Goal: Information Seeking & Learning: Learn about a topic

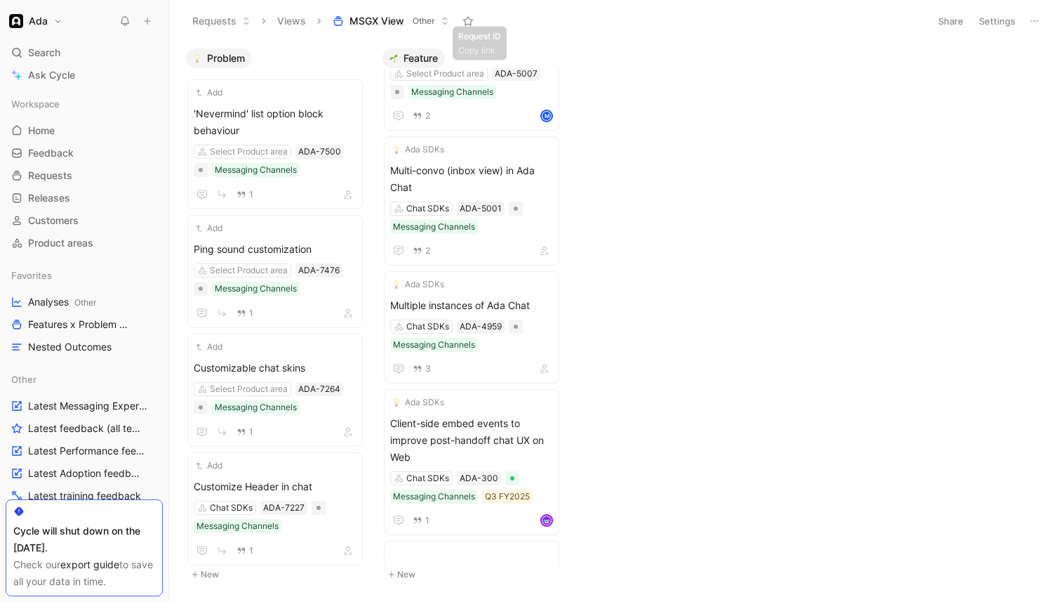
scroll to position [1364, 0]
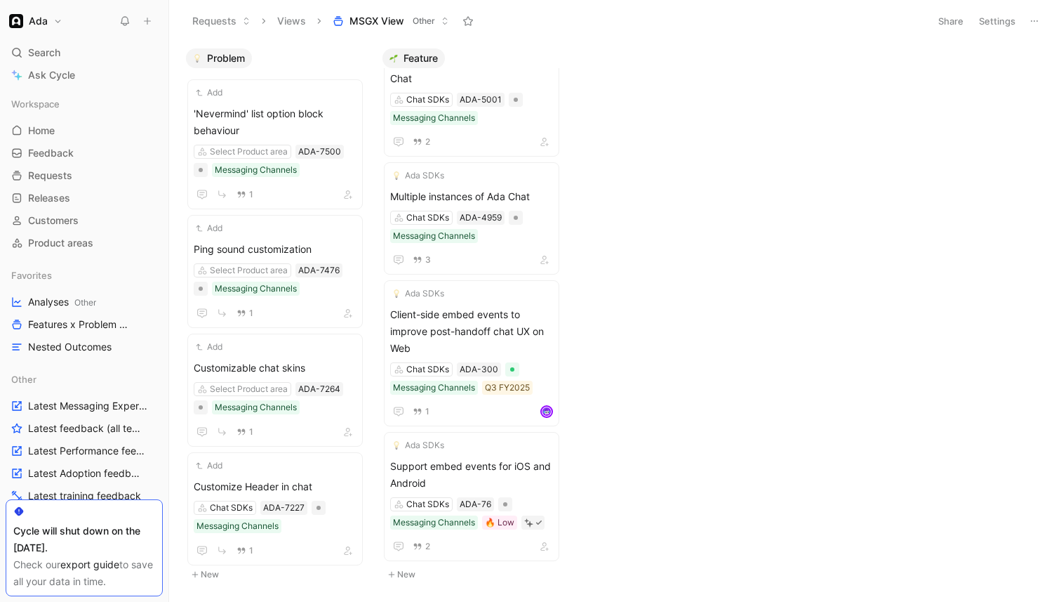
click at [168, 22] on icon at bounding box center [167, 20] width 11 height 11
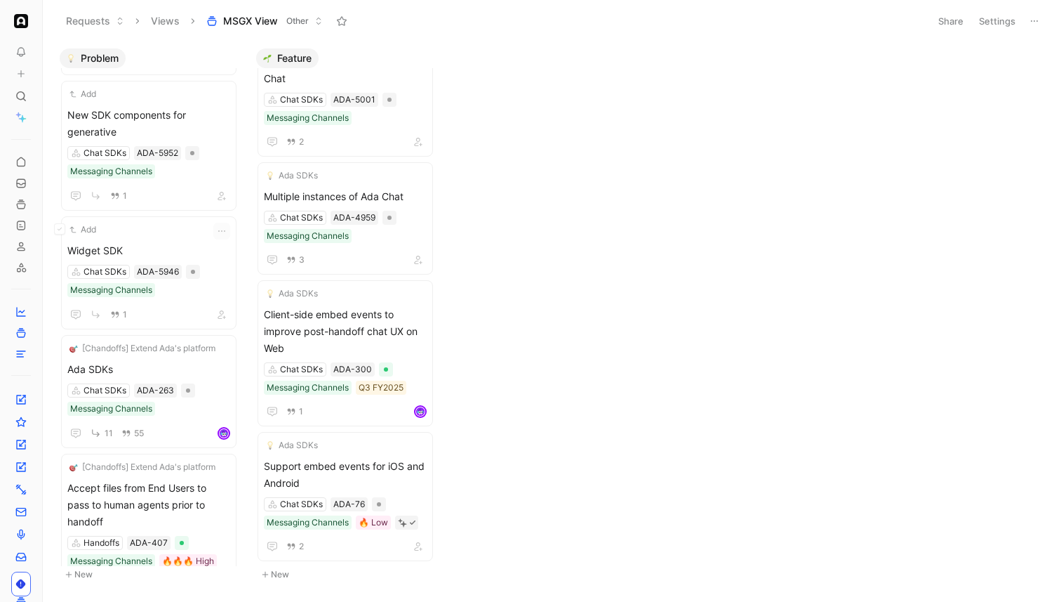
scroll to position [750, 0]
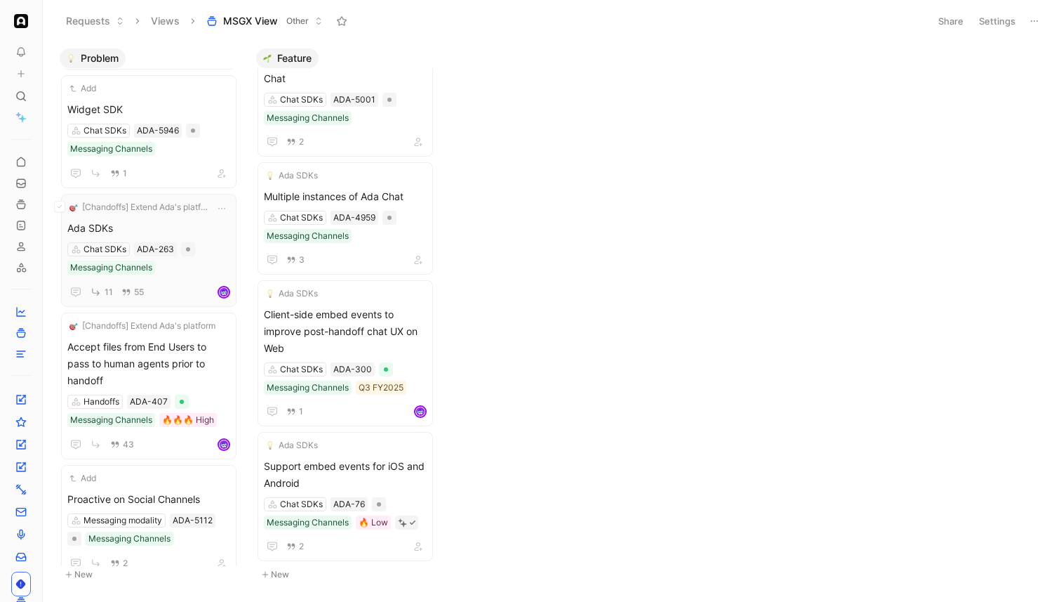
click at [197, 279] on div "Ada SDKs Chat SDKs ADA-263 Messaging Channels 11 55" at bounding box center [148, 260] width 163 height 81
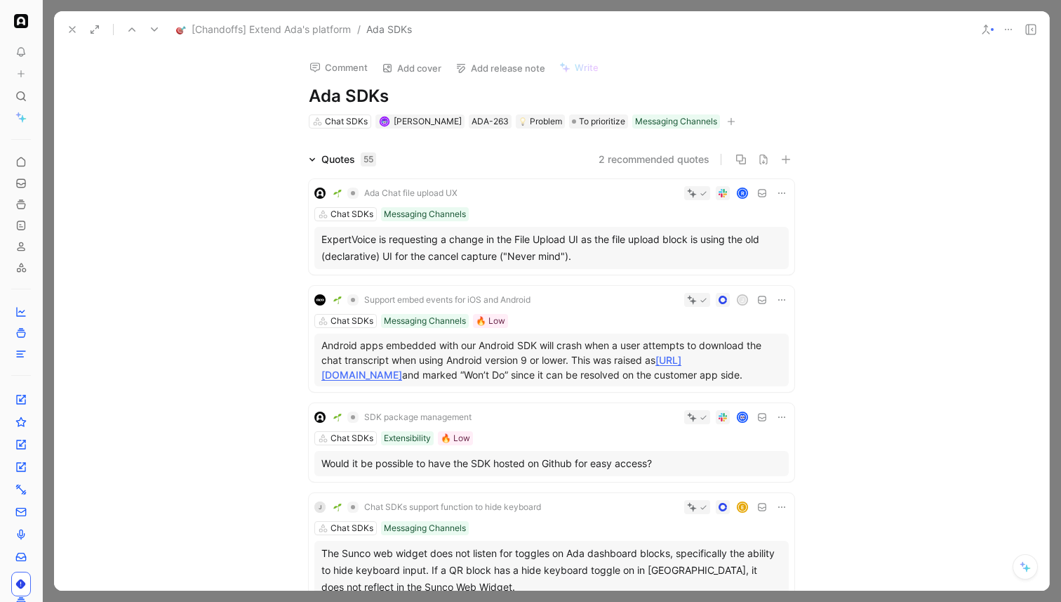
click at [555, 232] on div "ExpertVoice is requesting a change in the File Upload UI as the file upload blo…" at bounding box center [551, 248] width 460 height 34
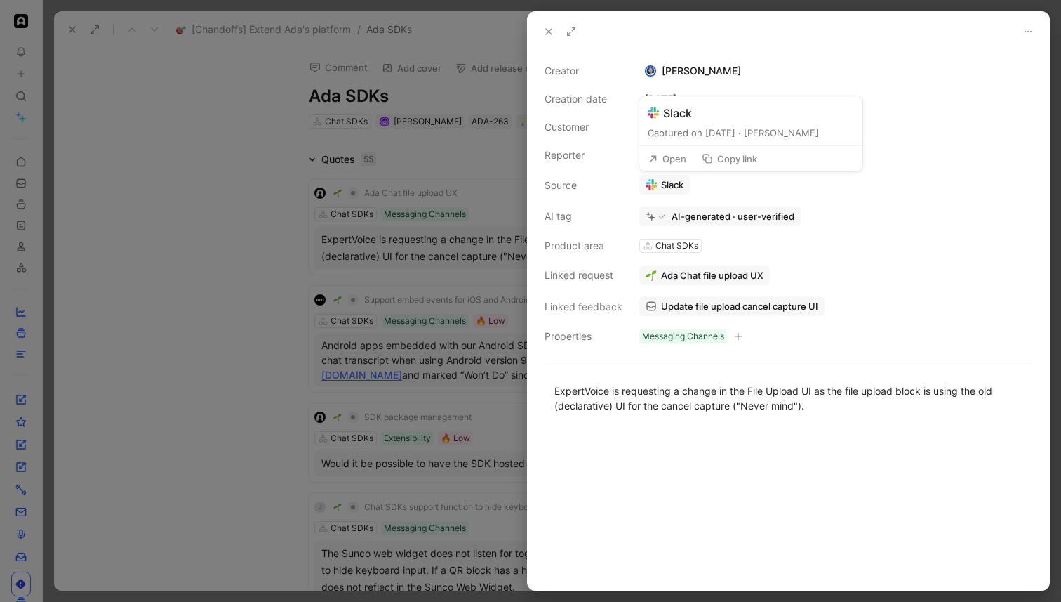
click at [670, 185] on link "Slack" at bounding box center [664, 185] width 51 height 20
click at [420, 199] on div at bounding box center [530, 301] width 1061 height 602
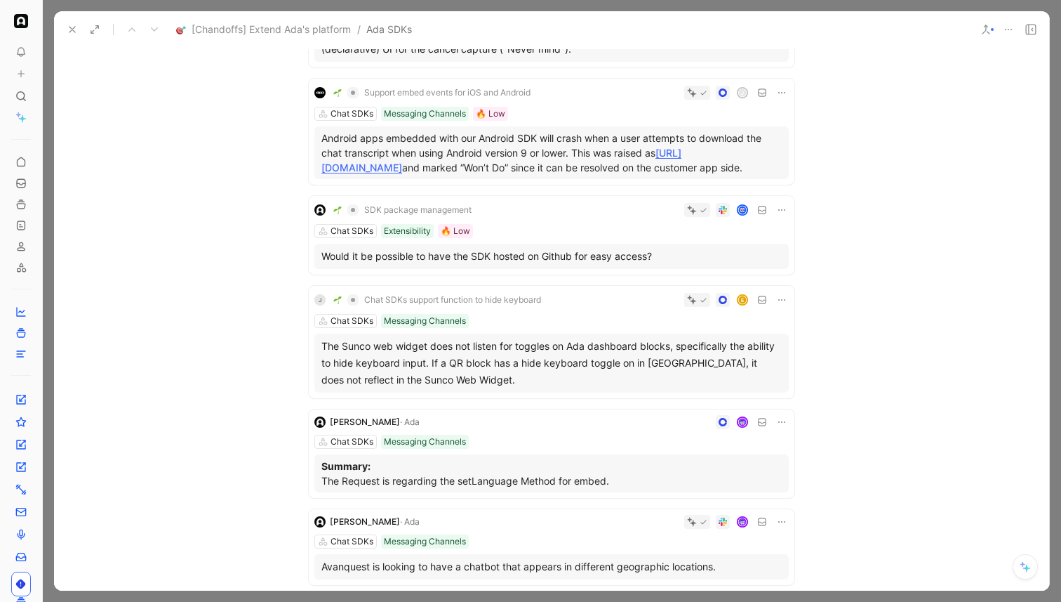
scroll to position [324, 0]
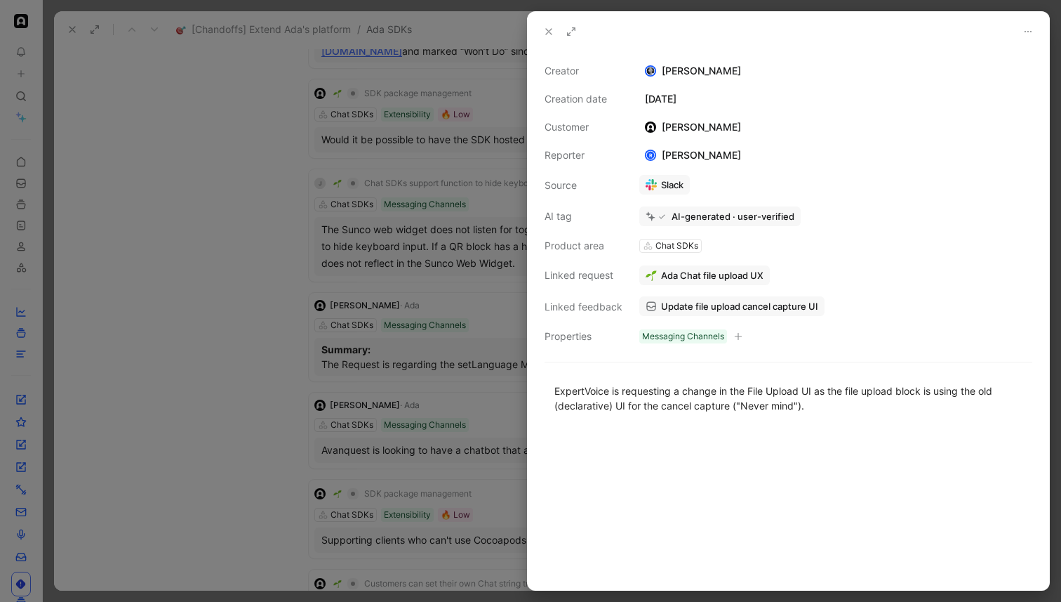
click at [476, 172] on div at bounding box center [530, 301] width 1061 height 602
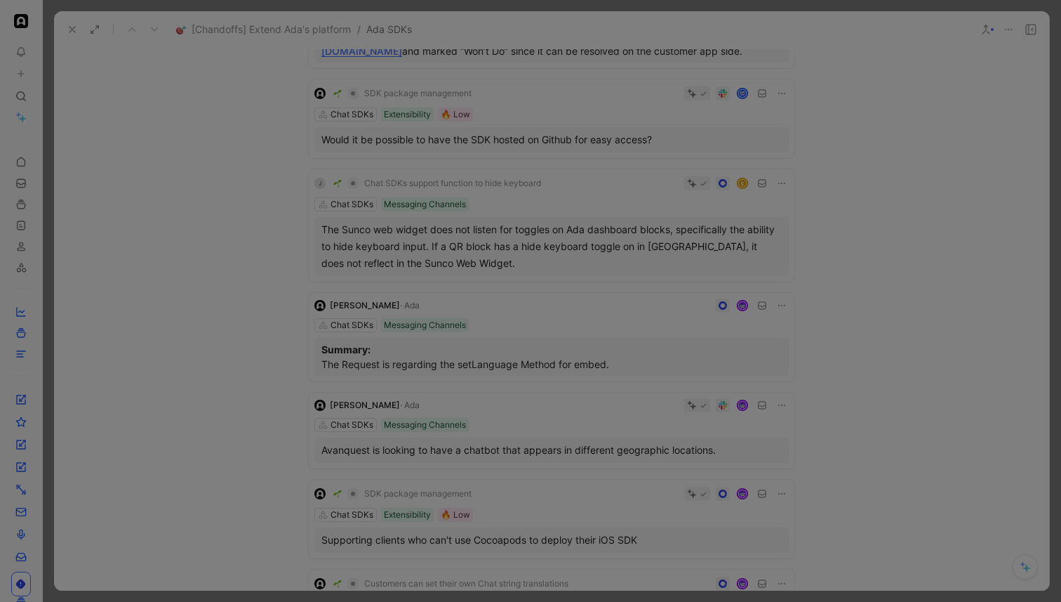
click at [476, 172] on div at bounding box center [530, 301] width 1061 height 602
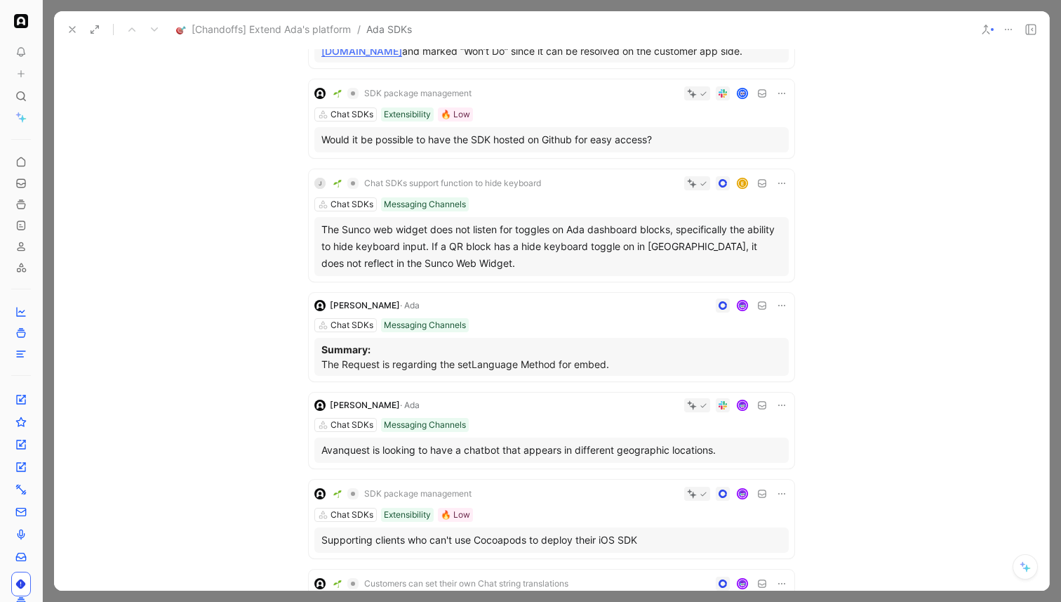
click at [65, 25] on button at bounding box center [72, 30] width 20 height 20
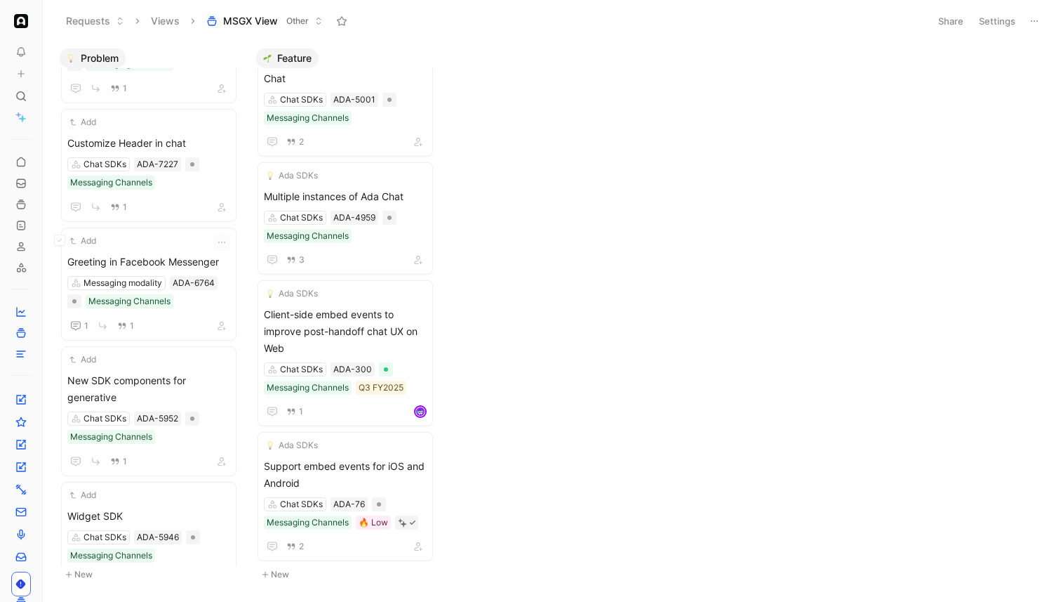
scroll to position [325, 0]
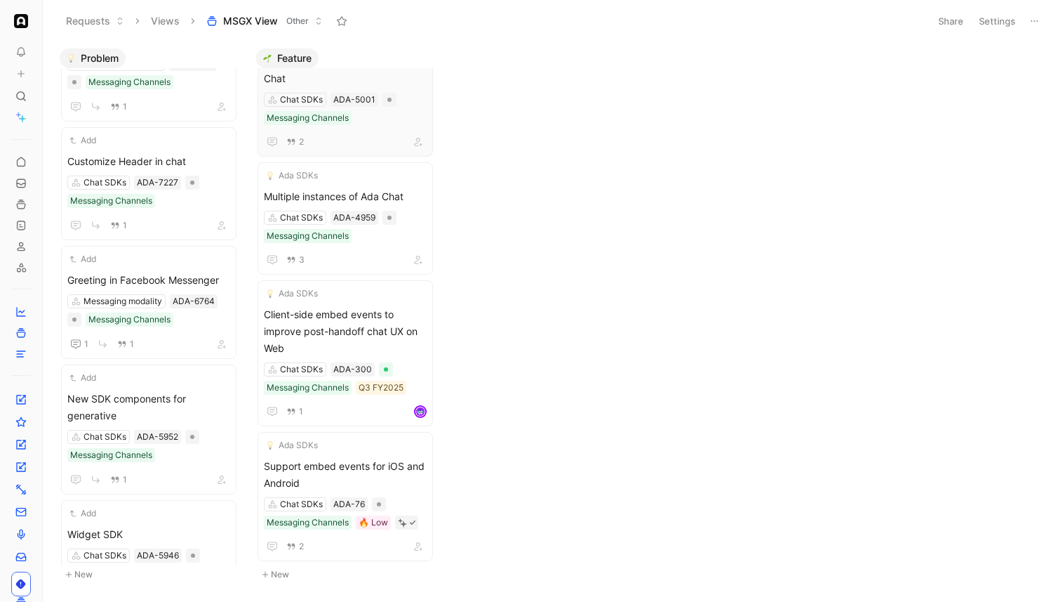
click at [363, 138] on div "2" at bounding box center [345, 141] width 163 height 17
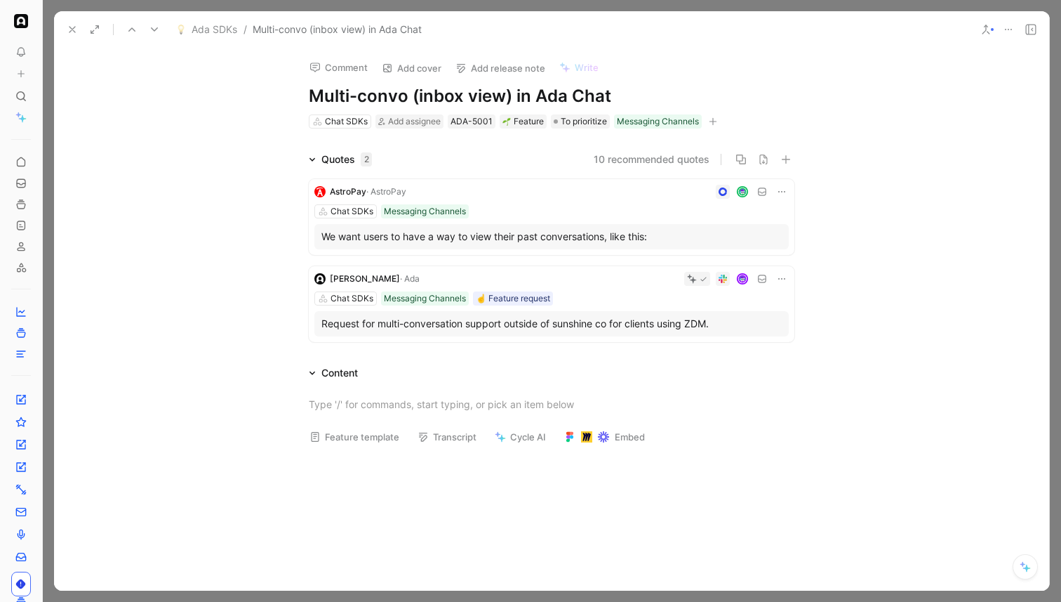
click at [71, 27] on use at bounding box center [72, 30] width 6 height 6
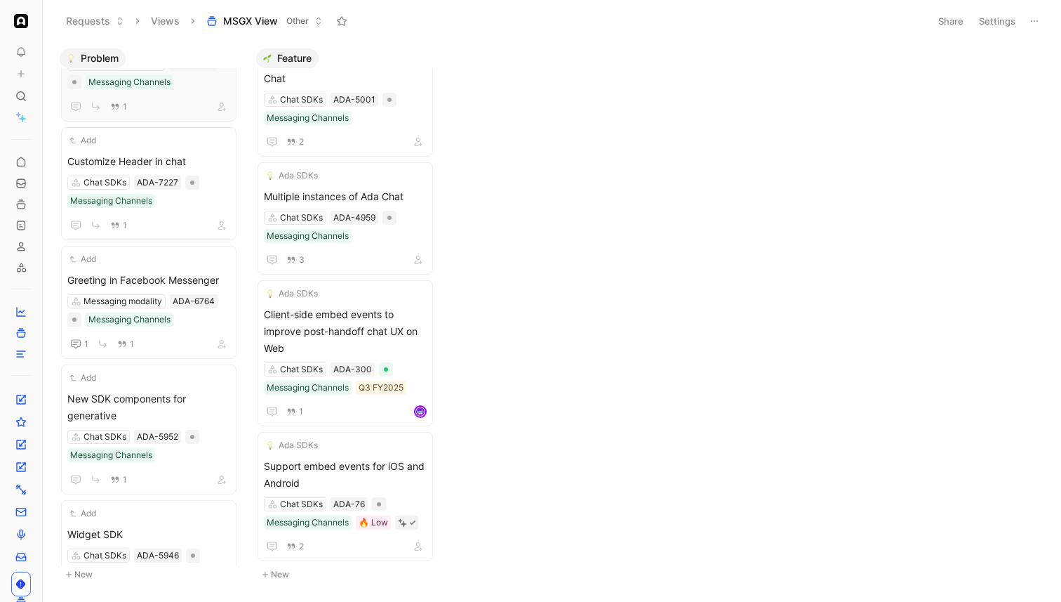
click at [187, 100] on div "1" at bounding box center [148, 107] width 163 height 18
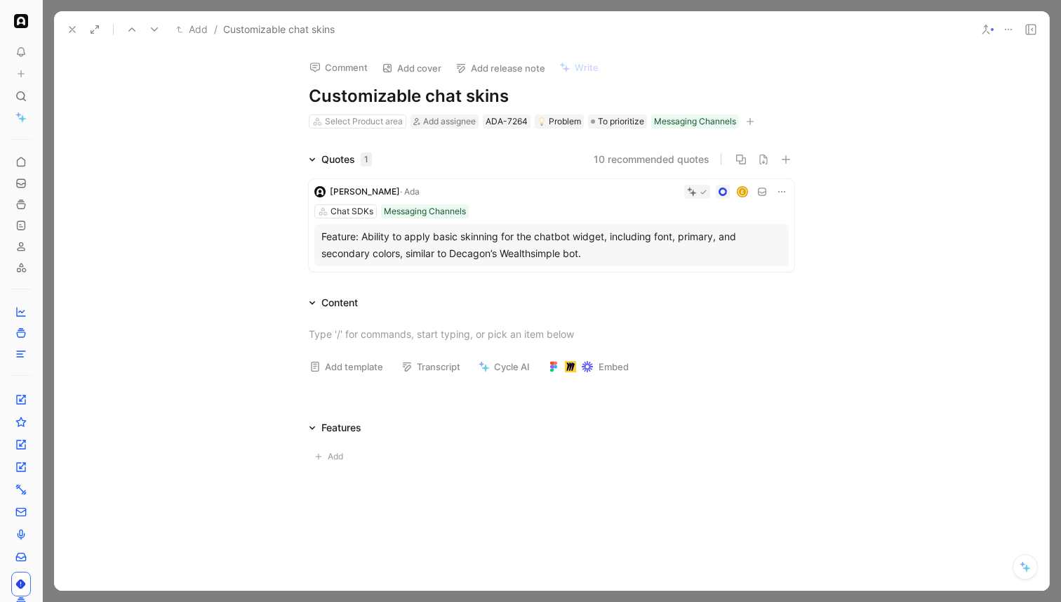
click at [460, 196] on div "E" at bounding box center [607, 192] width 364 height 14
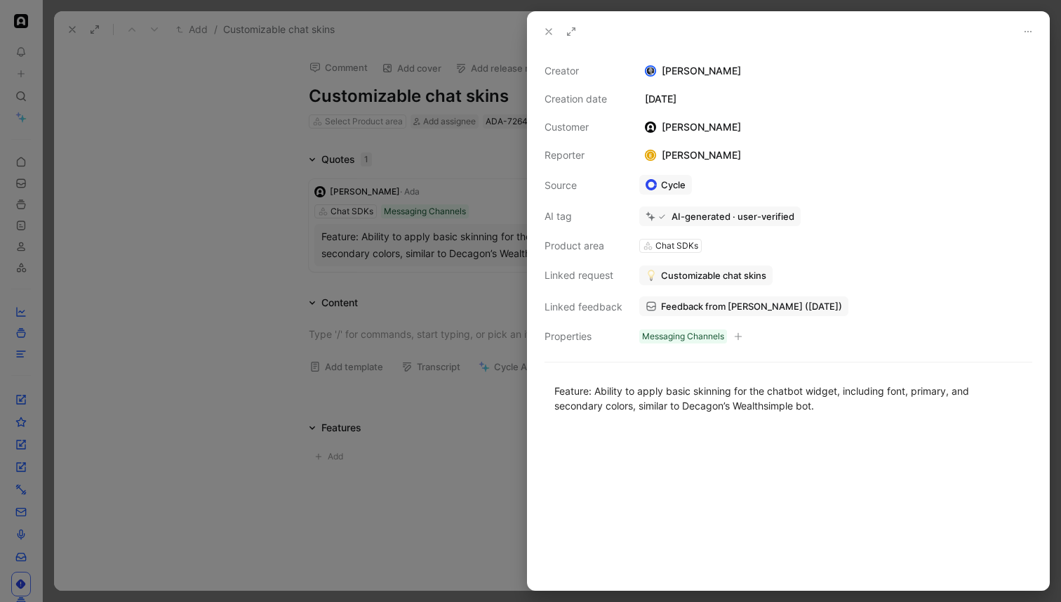
click at [445, 164] on div at bounding box center [530, 301] width 1061 height 602
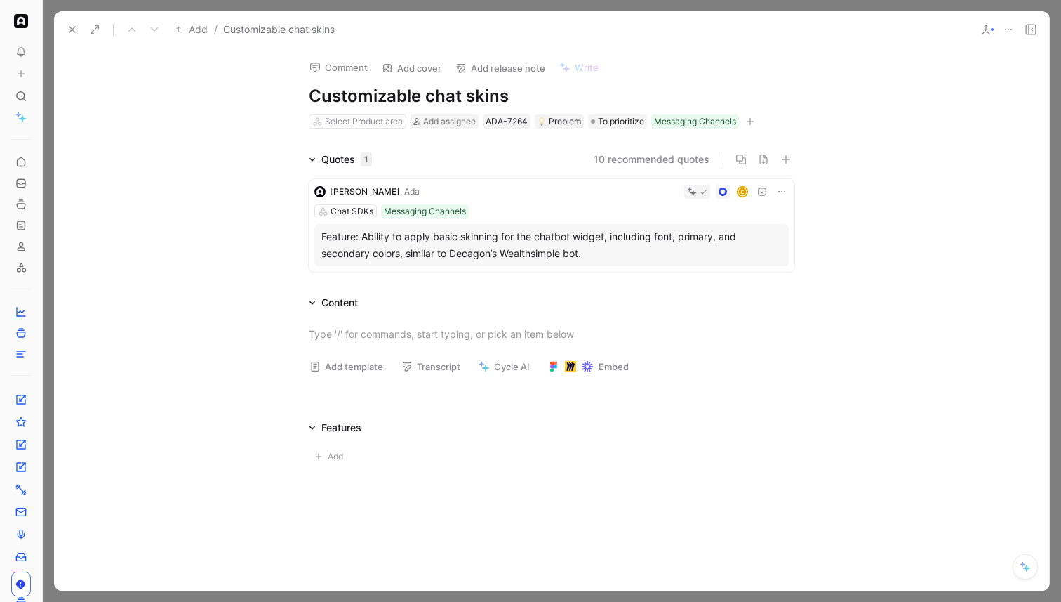
click at [541, 206] on div "Chat SDKs Messaging Channels" at bounding box center [551, 211] width 474 height 14
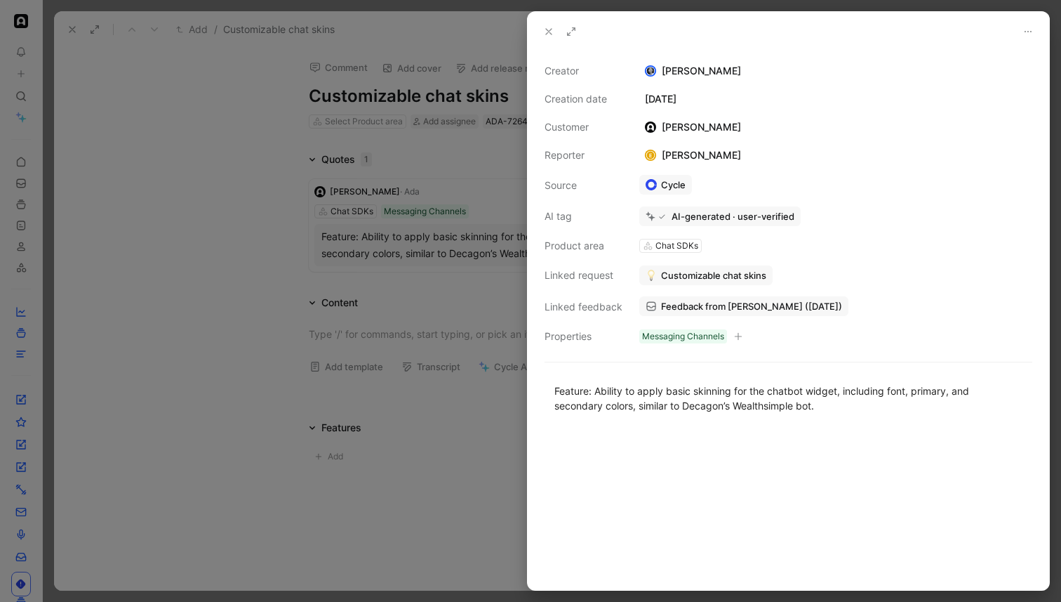
drag, startPoint x: 760, startPoint y: 130, endPoint x: 755, endPoint y: 124, distance: 8.5
click at [755, 124] on div "Creator [PERSON_NAME] Creation date [DATE] Customer [PERSON_NAME] Reporter E [P…" at bounding box center [789, 203] width 488 height 282
click at [544, 22] on button at bounding box center [549, 32] width 20 height 20
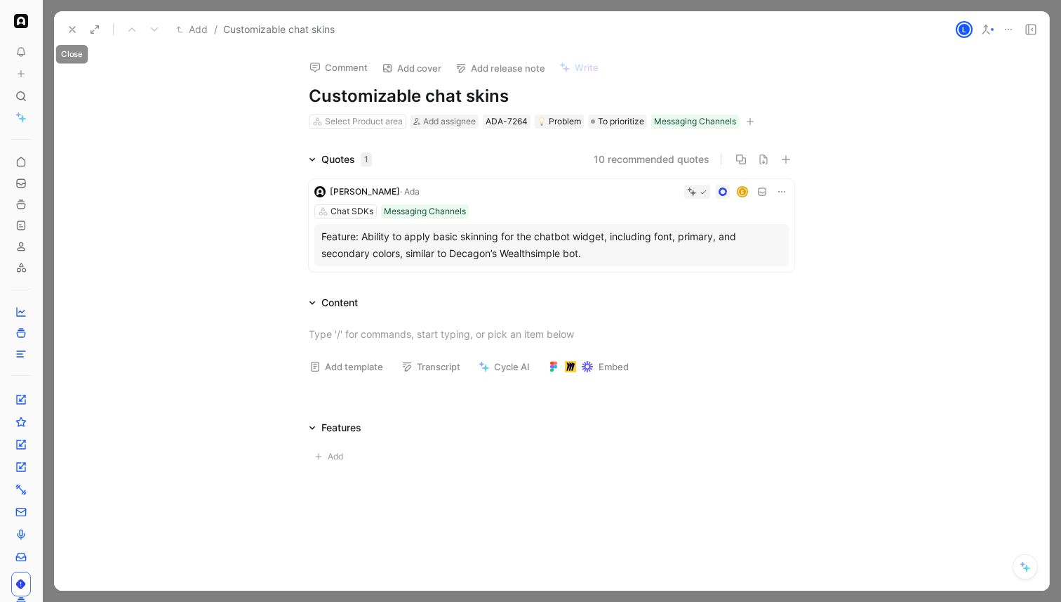
click at [67, 25] on icon at bounding box center [72, 29] width 11 height 11
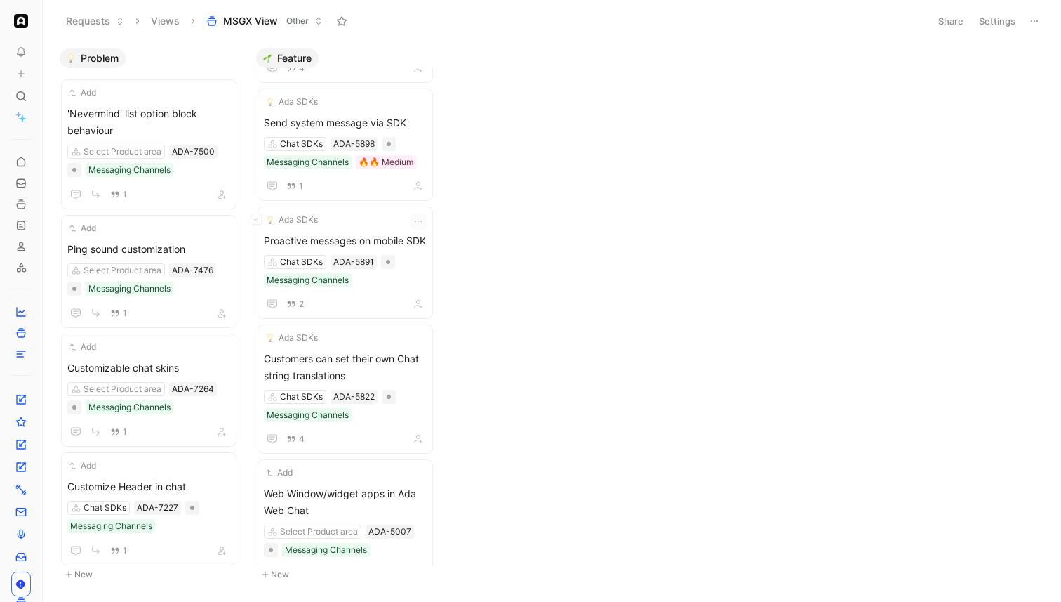
scroll to position [849, 0]
click at [391, 195] on div "1" at bounding box center [345, 187] width 163 height 17
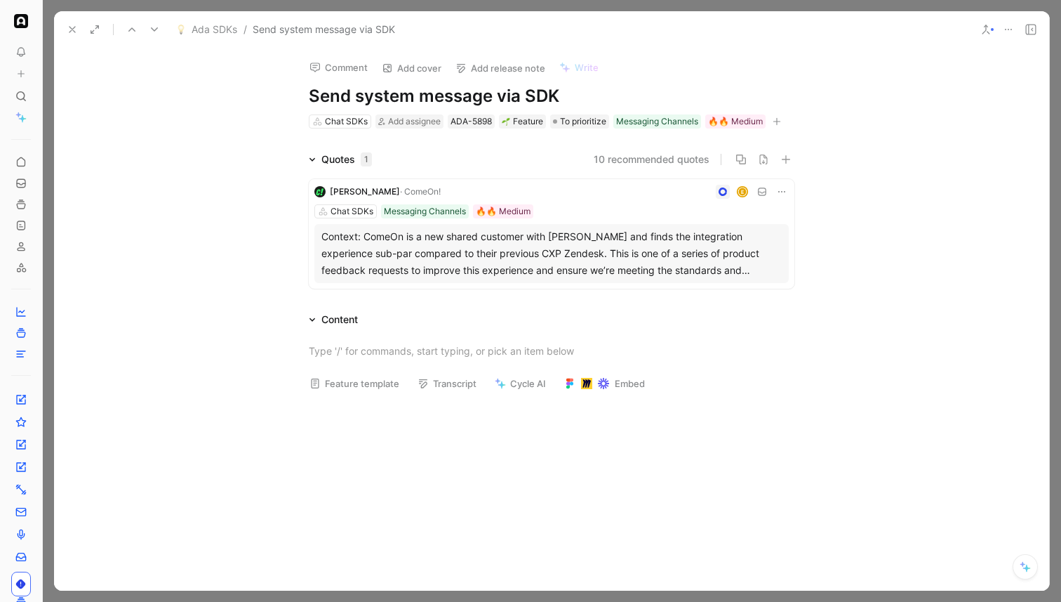
click at [76, 35] on button at bounding box center [72, 30] width 20 height 20
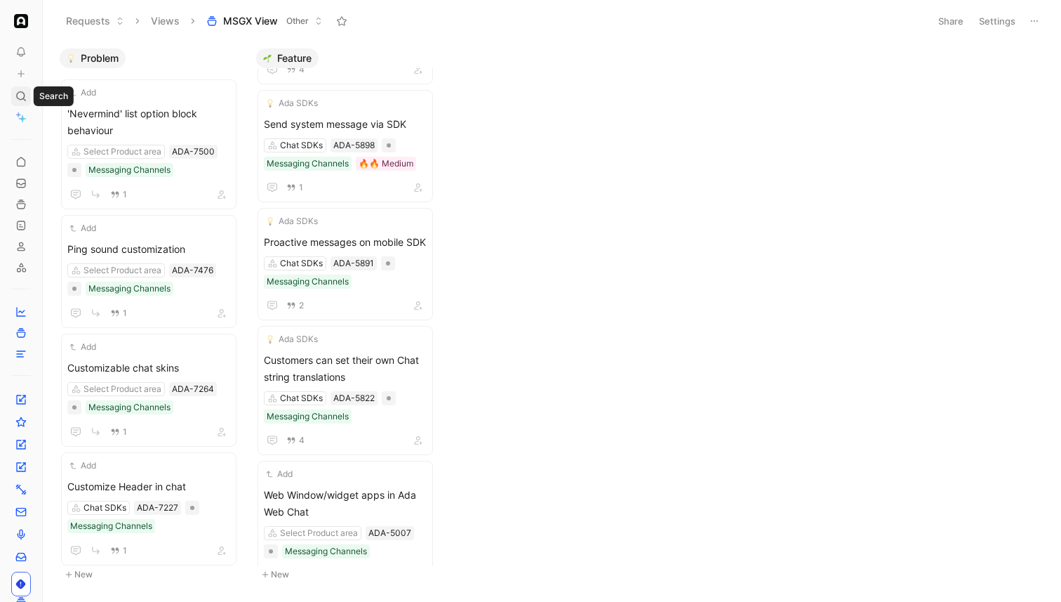
click at [24, 98] on icon at bounding box center [20, 96] width 11 height 11
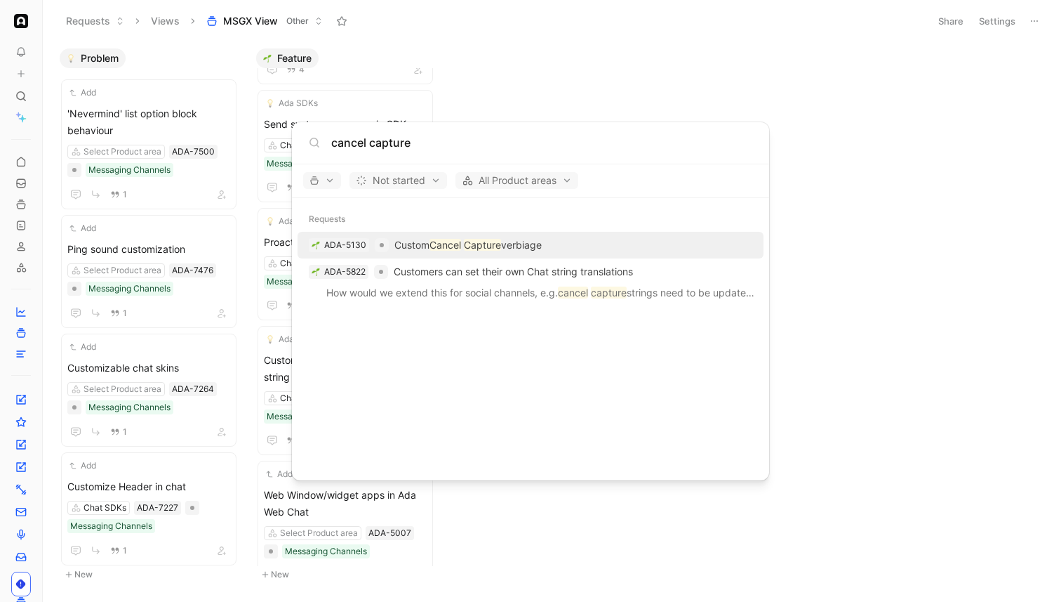
type input "cancel capture"
click at [500, 246] on mark "Capture" at bounding box center [482, 245] width 37 height 12
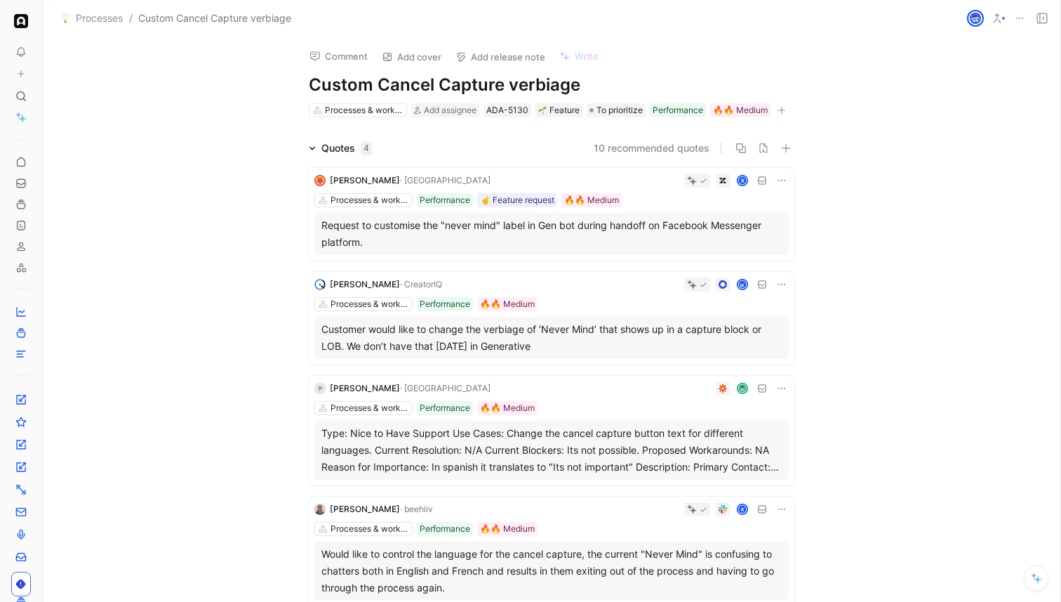
drag, startPoint x: 583, startPoint y: 89, endPoint x: 263, endPoint y: 88, distance: 320.8
click at [263, 88] on div "Comment Add cover Add release note Write Custom Cancel Capture verbiage Process…" at bounding box center [552, 318] width 1018 height 565
click at [259, 97] on div "Comment Add cover Add release note Write Custom Cancel Capture verbiage Process…" at bounding box center [552, 318] width 1018 height 565
drag, startPoint x: 583, startPoint y: 84, endPoint x: 378, endPoint y: 80, distance: 205.0
click at [378, 80] on h1 "Custom Cancel Capture verbiage" at bounding box center [552, 85] width 486 height 22
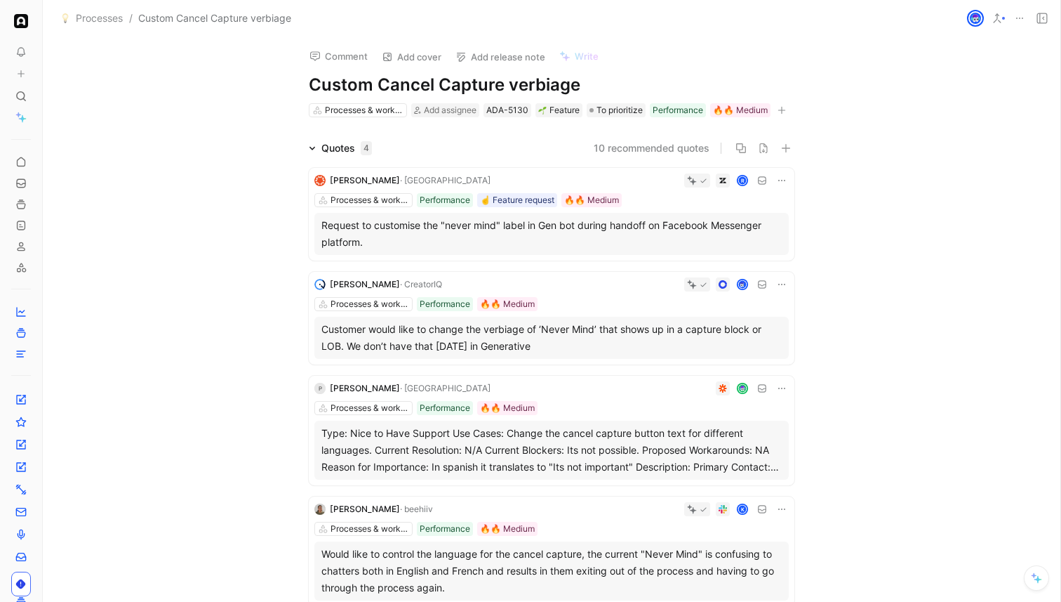
click at [378, 80] on h1 "Custom Cancel Capture verbiage" at bounding box center [552, 85] width 486 height 22
drag, startPoint x: 309, startPoint y: 82, endPoint x: 598, endPoint y: 81, distance: 289.2
click at [598, 81] on h1 "Custom Cancel Capture verbiage" at bounding box center [552, 85] width 486 height 22
click at [589, 79] on h1 "Custom Cancel Capture verbiage" at bounding box center [552, 85] width 486 height 22
click at [177, 373] on div "Quotes 4 10 recommended quotes [PERSON_NAME] R Processes & workflows Performanc…" at bounding box center [552, 376] width 1018 height 472
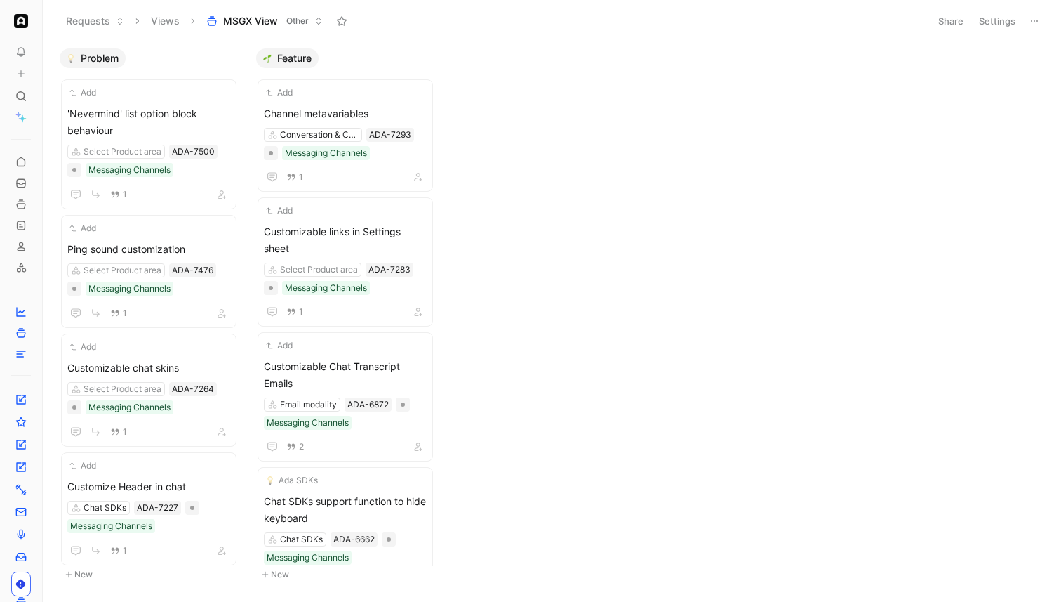
click at [639, 362] on div "Problem Add 'Nevermind' list option block behaviour Select Product area ADA-750…" at bounding box center [552, 320] width 1018 height 559
click at [253, 276] on div "Add Channel metavariables Conversation & Channel Management ADA-7293 Messaging …" at bounding box center [349, 317] width 197 height 498
click at [179, 174] on div "Select Product area ADA-7500 Messaging Channels" at bounding box center [148, 161] width 163 height 32
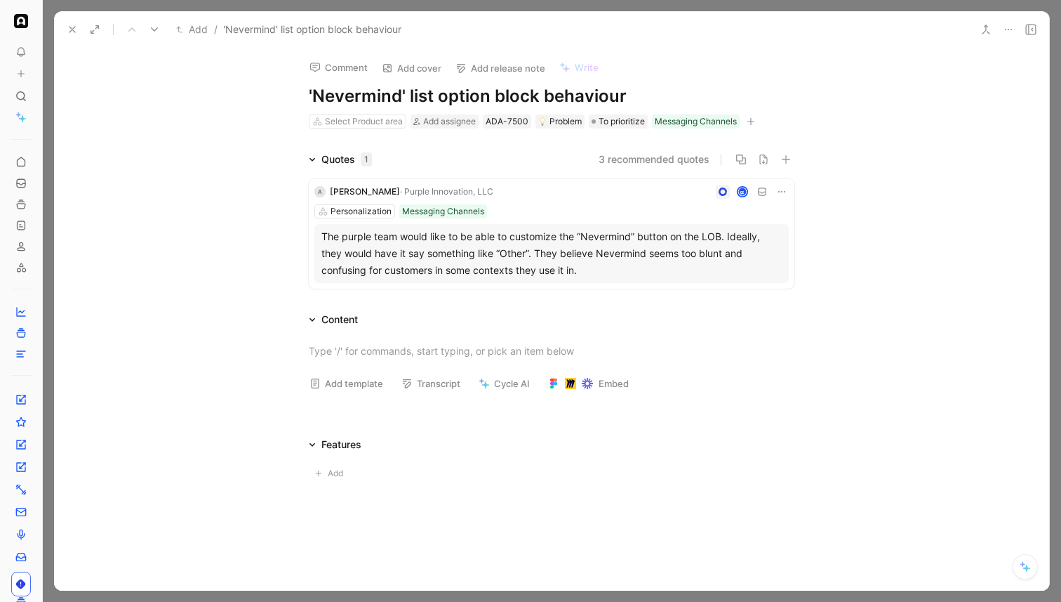
click at [71, 27] on icon at bounding box center [72, 29] width 11 height 11
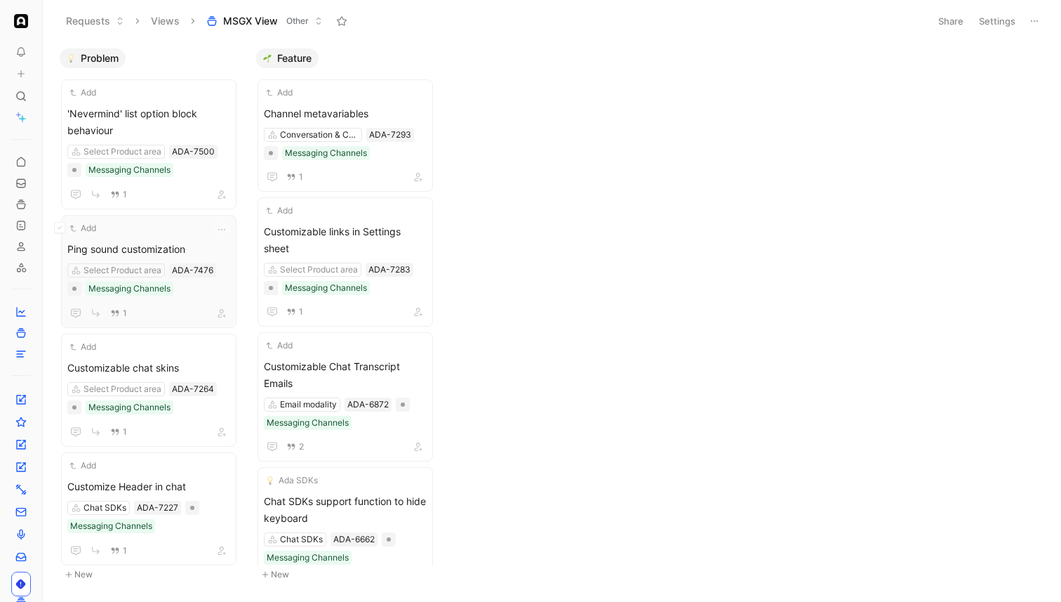
click at [215, 251] on span "Ping sound customization" at bounding box center [148, 249] width 163 height 17
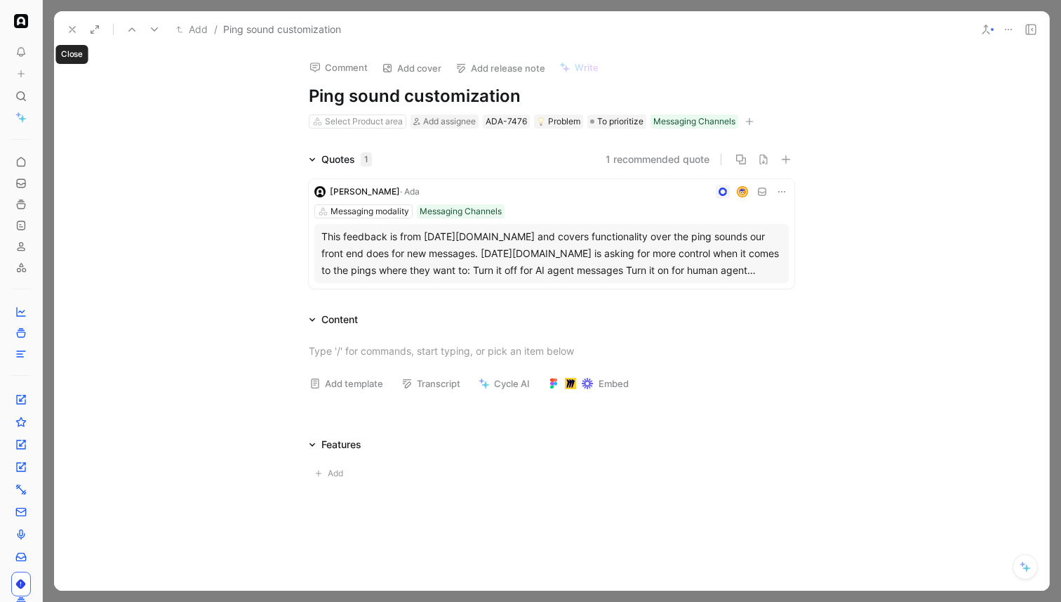
click at [72, 31] on icon at bounding box center [72, 29] width 11 height 11
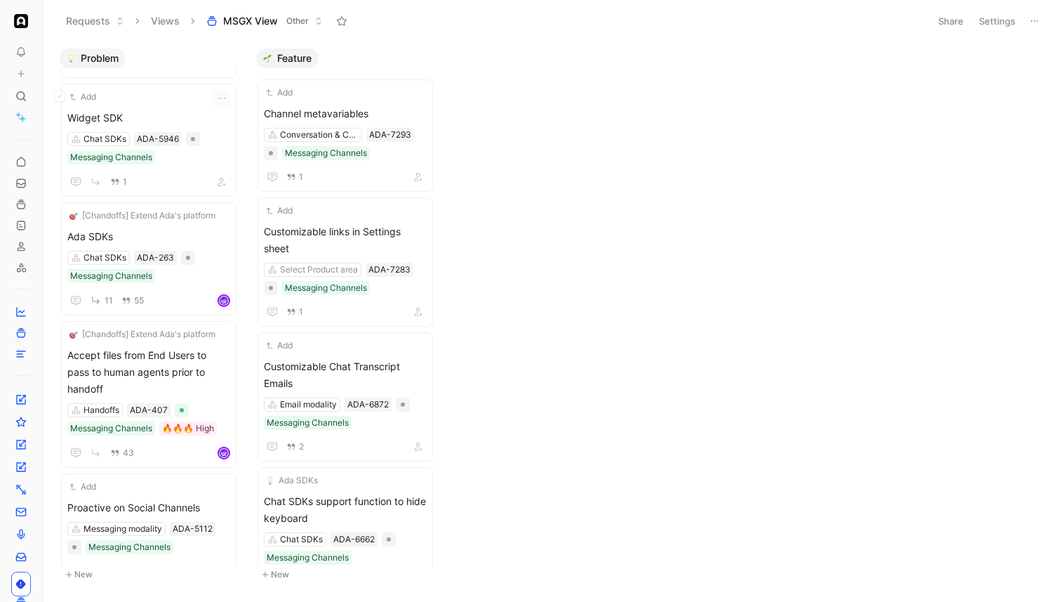
scroll to position [750, 0]
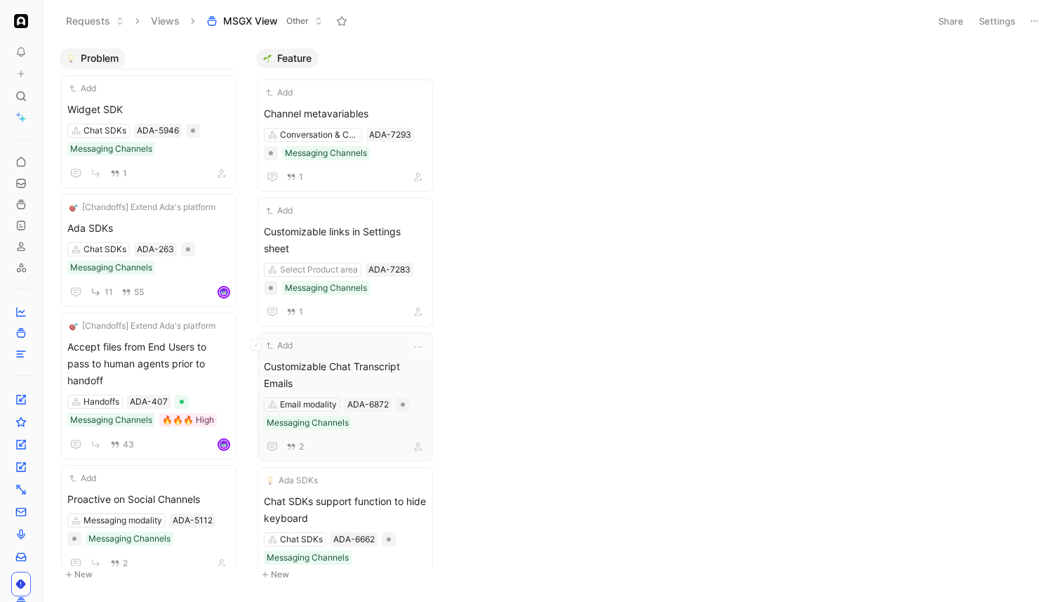
click at [427, 358] on span "Customizable Chat Transcript Emails" at bounding box center [345, 375] width 163 height 34
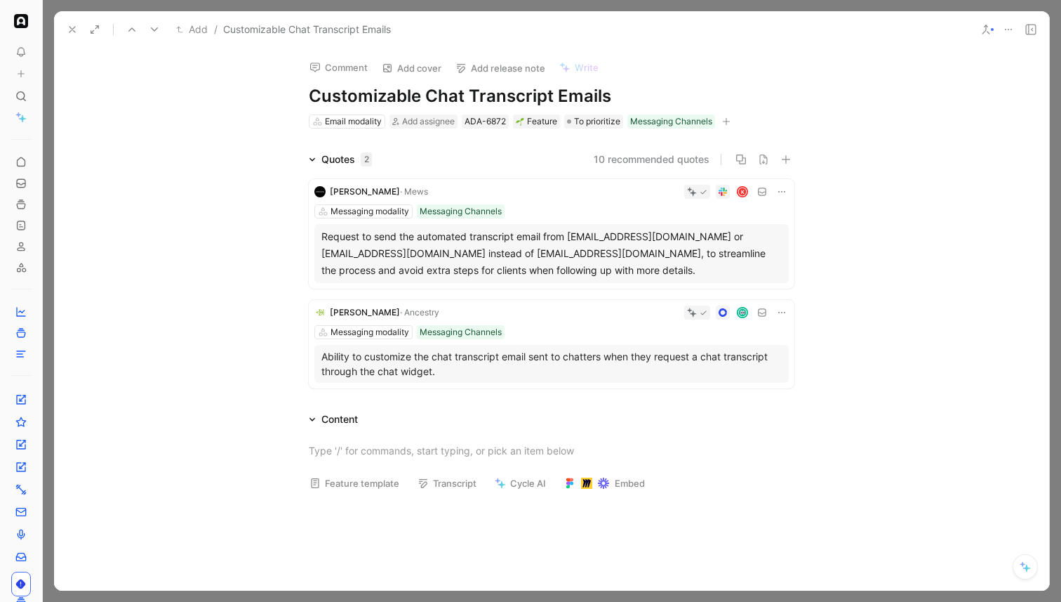
click at [71, 28] on use at bounding box center [72, 30] width 6 height 6
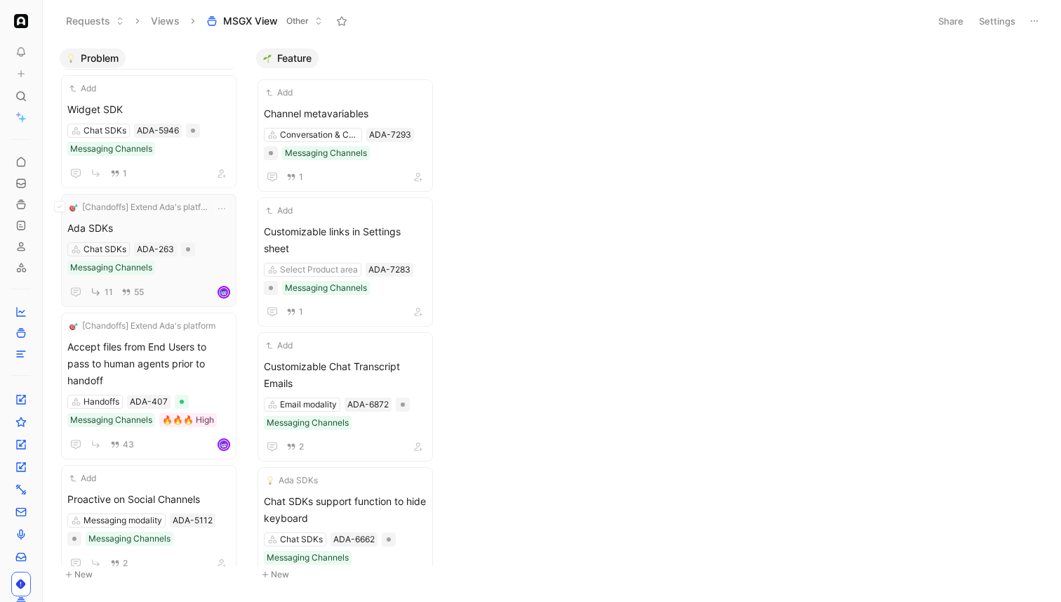
click at [200, 217] on div "[Chandoffs] Extend Ada's platform Ada SDKs Chat SDKs ADA-263 Messaging Channels…" at bounding box center [148, 250] width 163 height 100
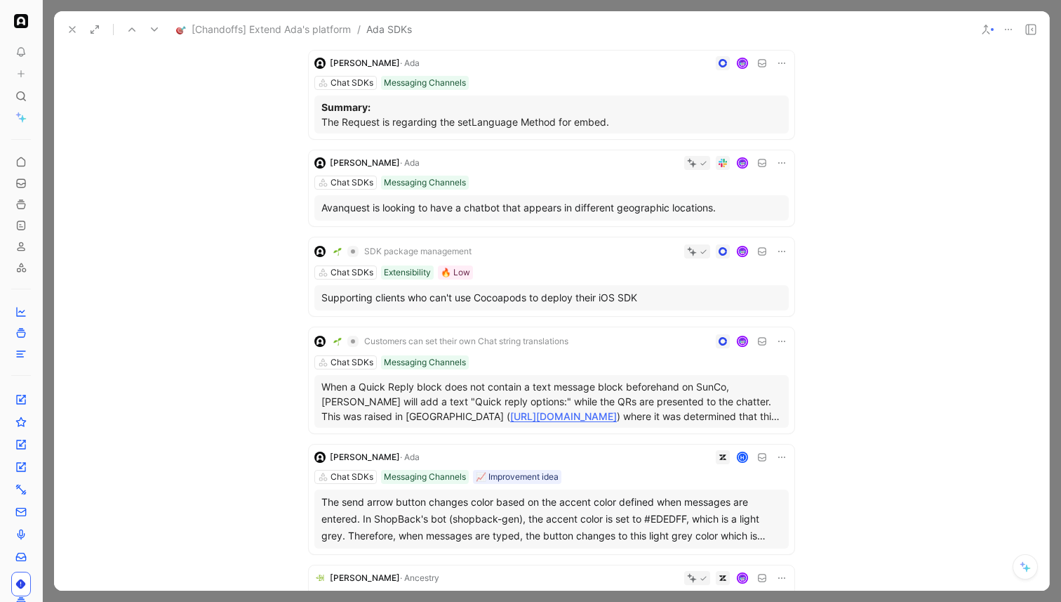
scroll to position [571, 0]
